Goal: Find specific page/section

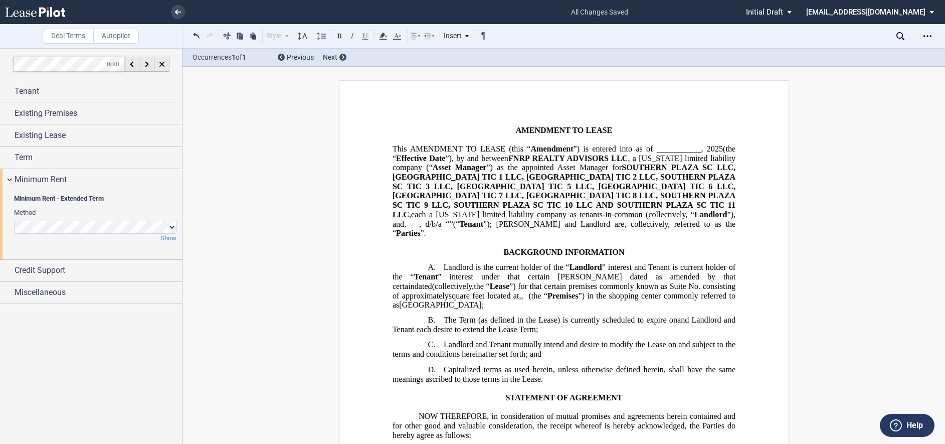
scroll to position [316, 0]
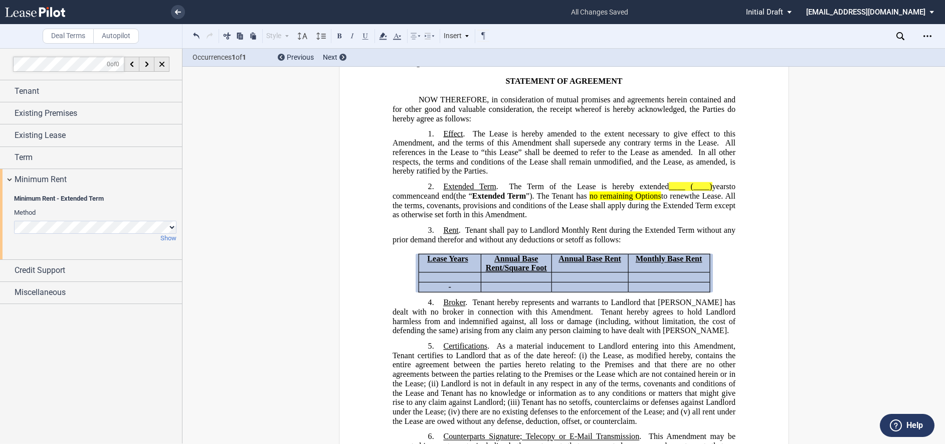
click at [49, 13] on icon at bounding box center [35, 12] width 60 height 10
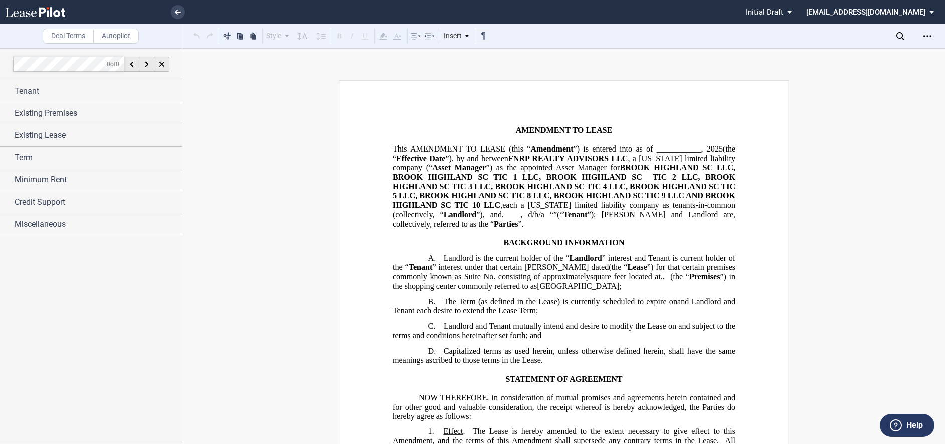
click at [59, 12] on use at bounding box center [35, 12] width 60 height 10
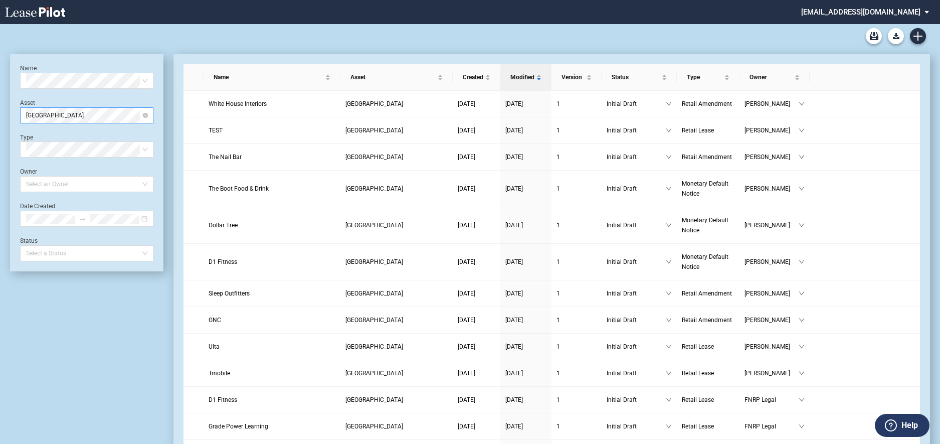
click at [144, 118] on span "[GEOGRAPHIC_DATA]" at bounding box center [86, 115] width 121 height 15
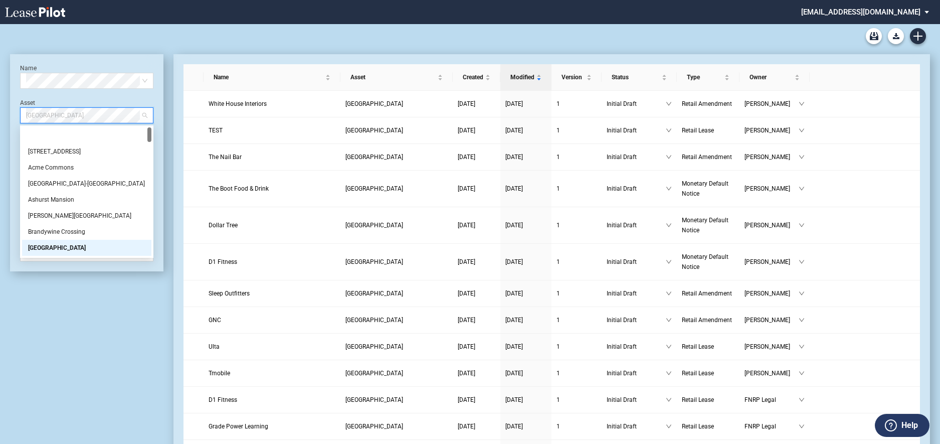
click at [74, 247] on div "[GEOGRAPHIC_DATA]" at bounding box center [86, 248] width 117 height 10
